Goal: Task Accomplishment & Management: Complete application form

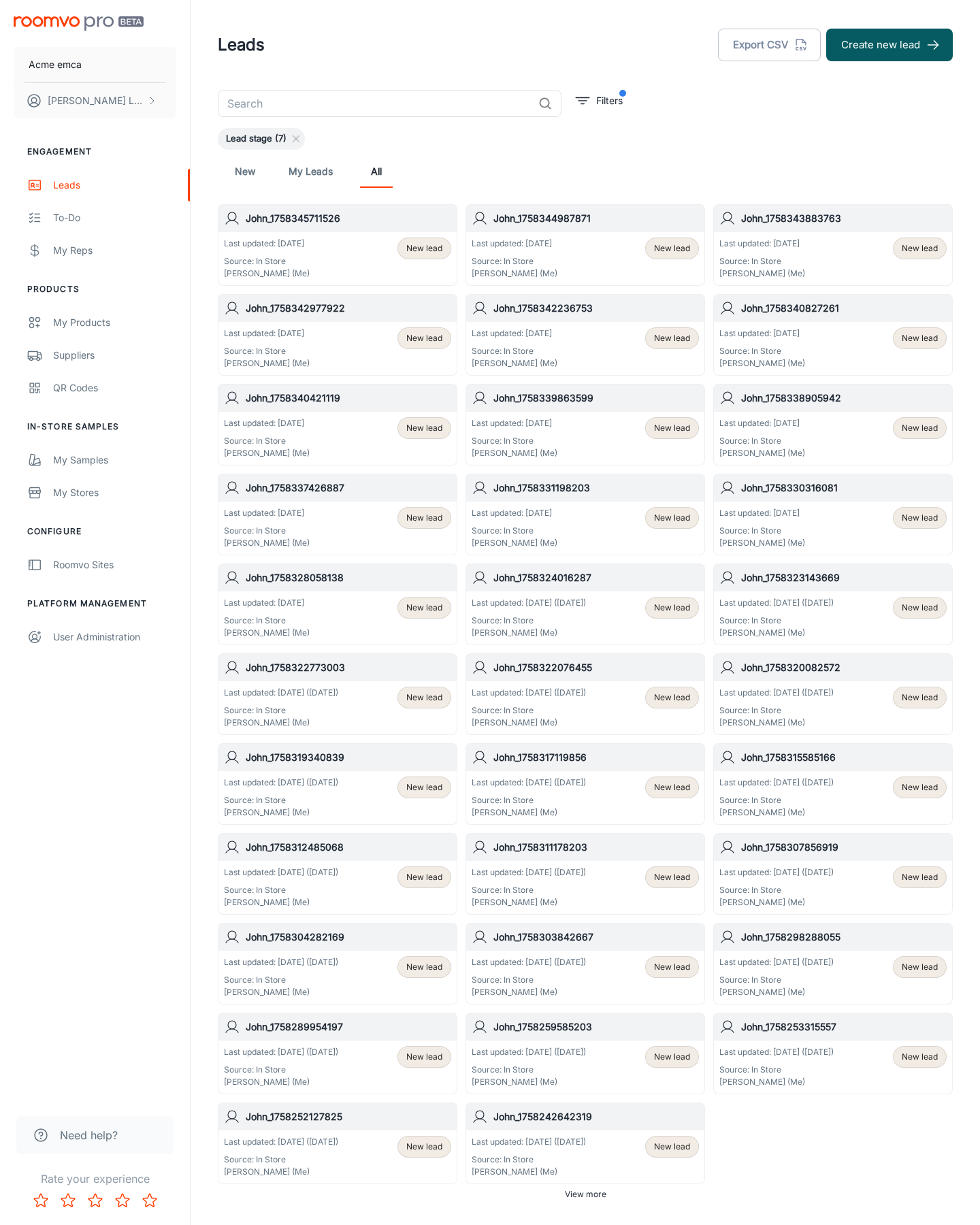
click at [890, 45] on button "Create new lead" at bounding box center [889, 45] width 126 height 33
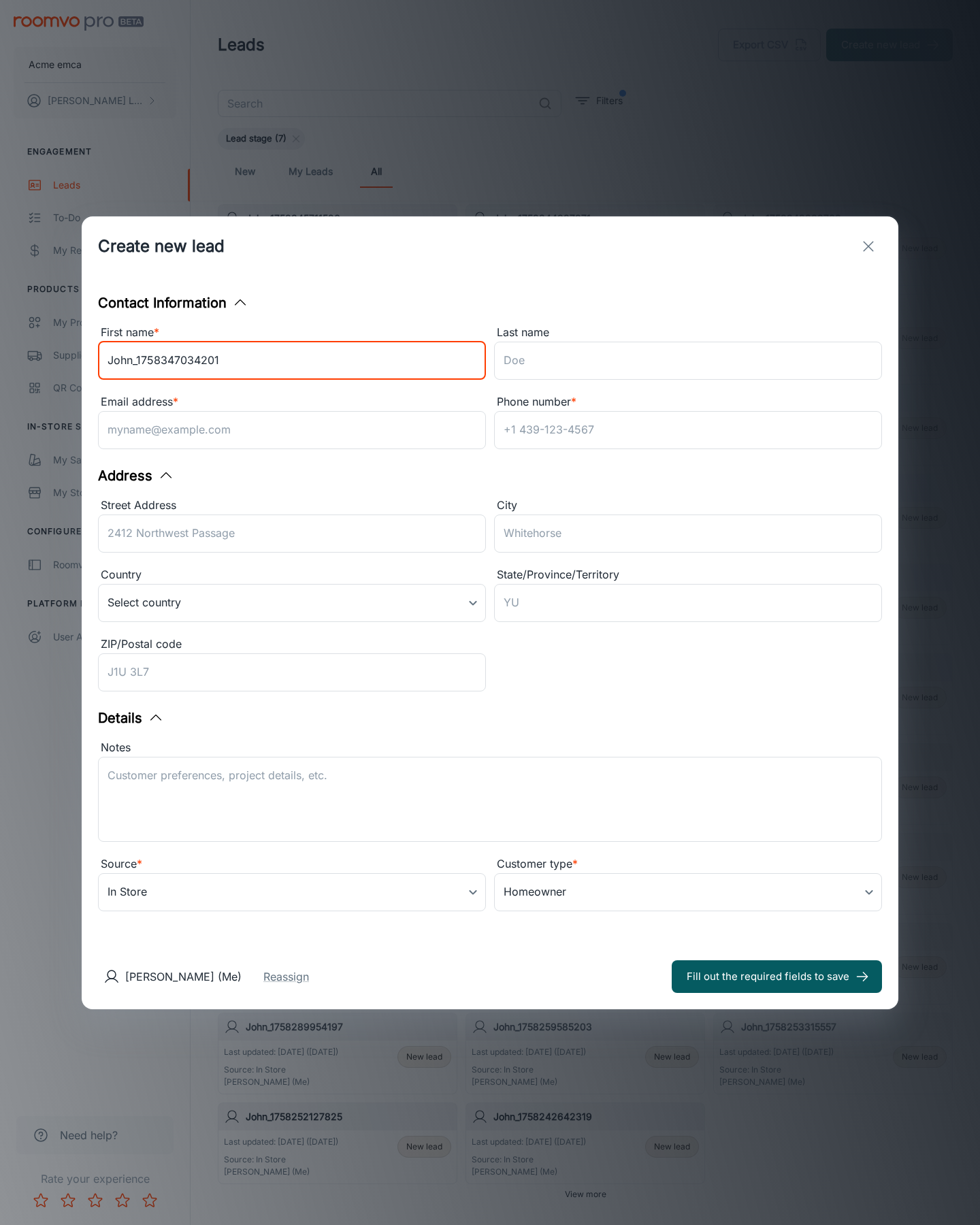
type input "John_1758347034201"
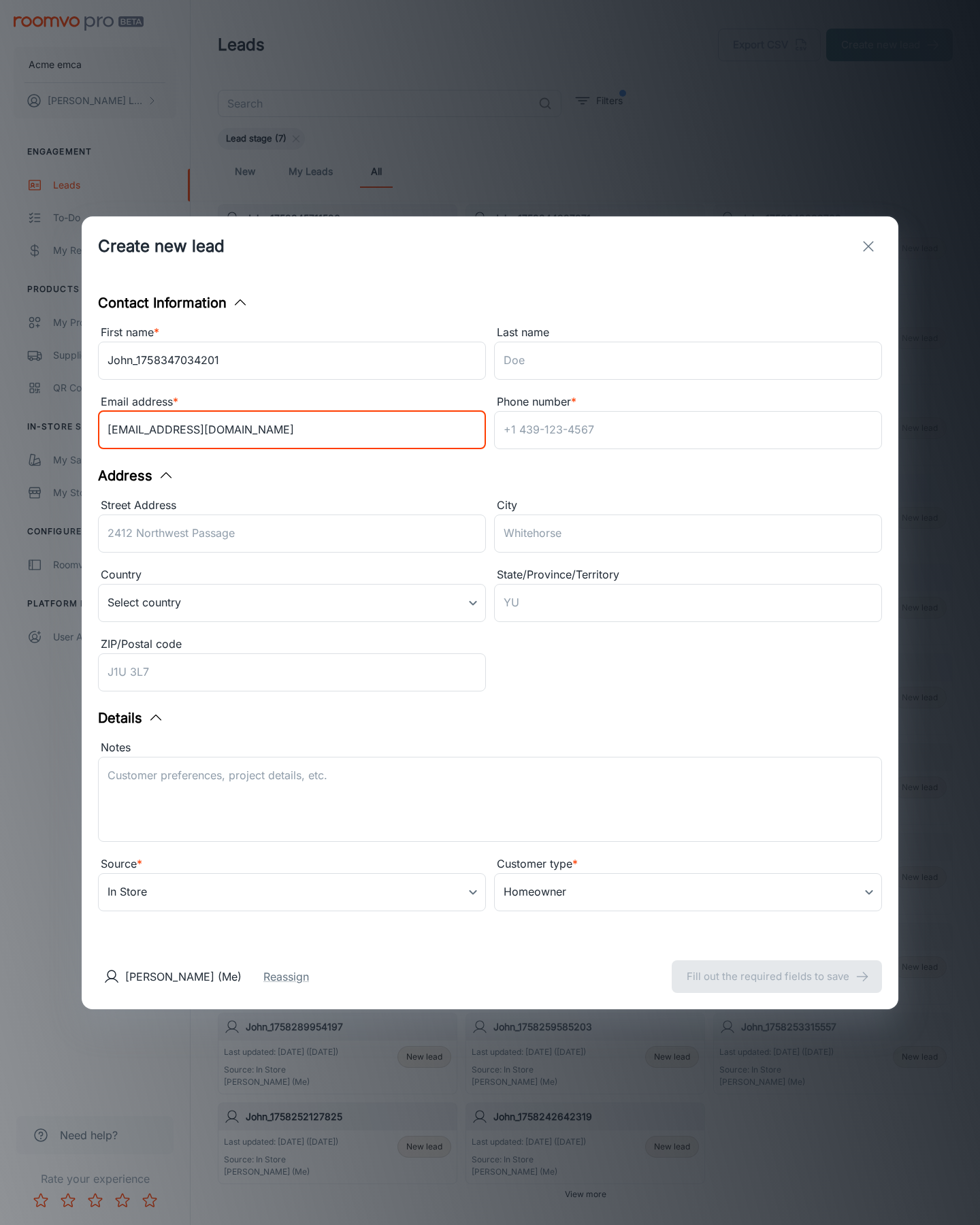
type input "[EMAIL_ADDRESS][DOMAIN_NAME]"
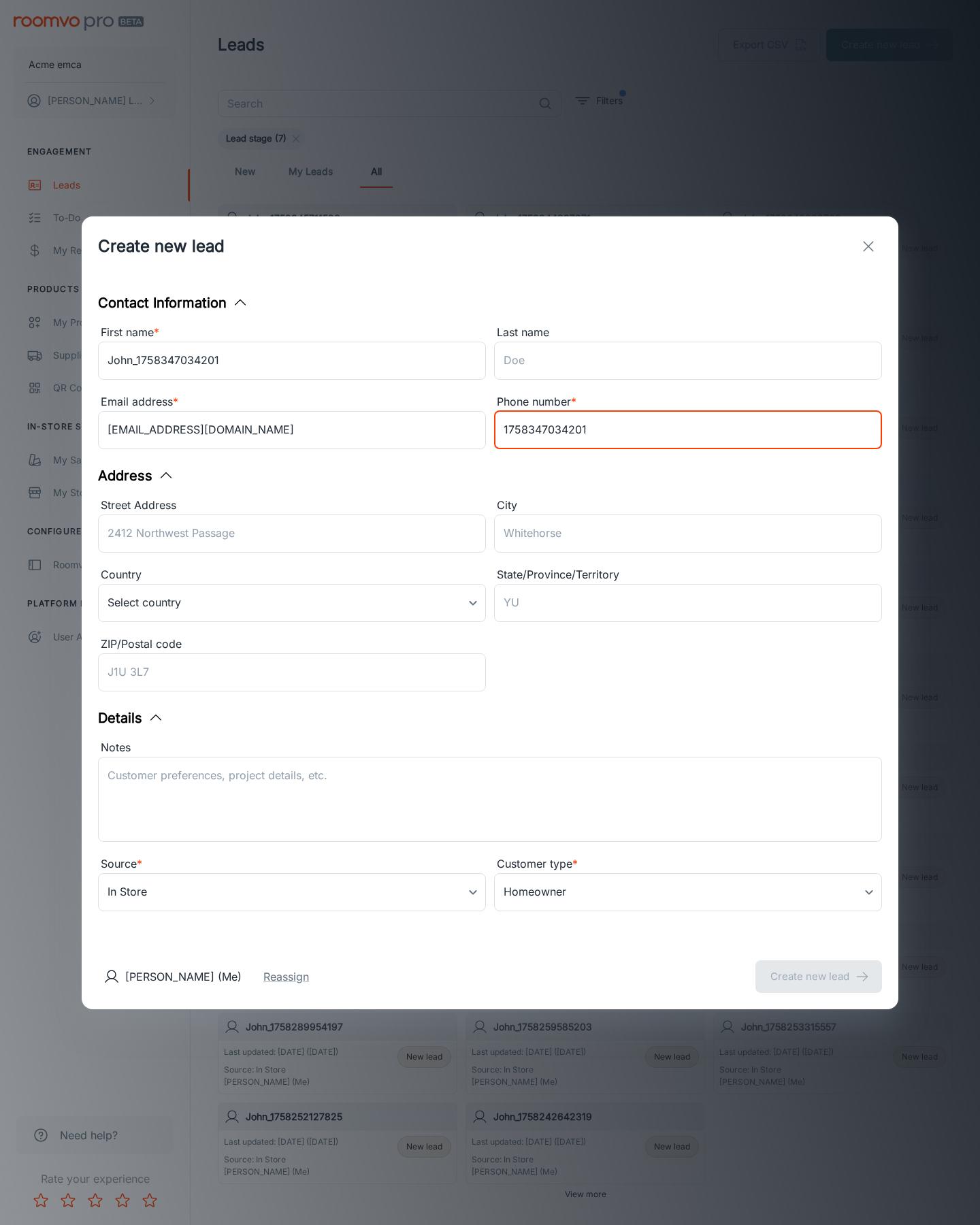
type input "1758347034201"
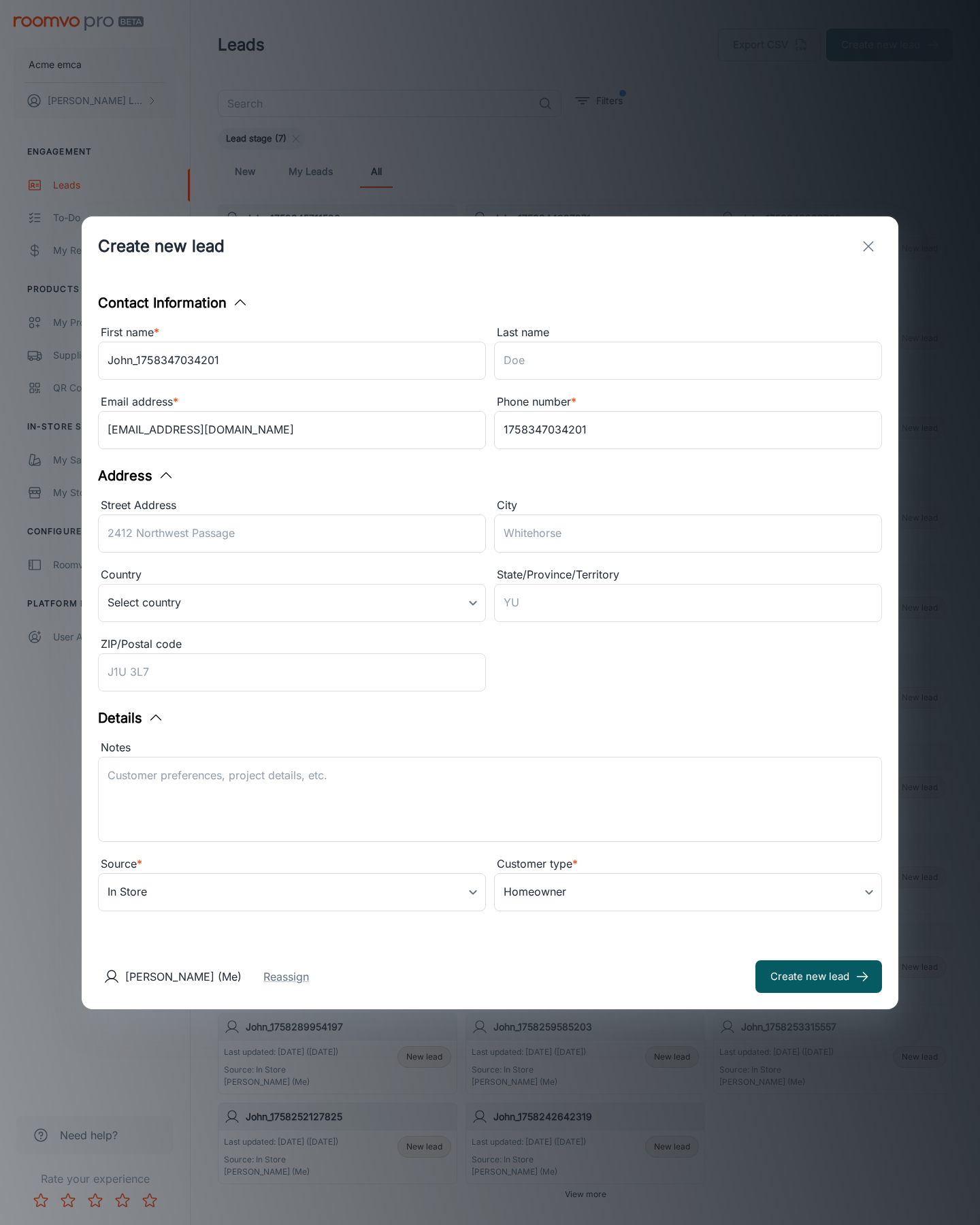
click at [818, 976] on button "Create new lead" at bounding box center [817, 977] width 126 height 33
